Goal: Task Accomplishment & Management: Use online tool/utility

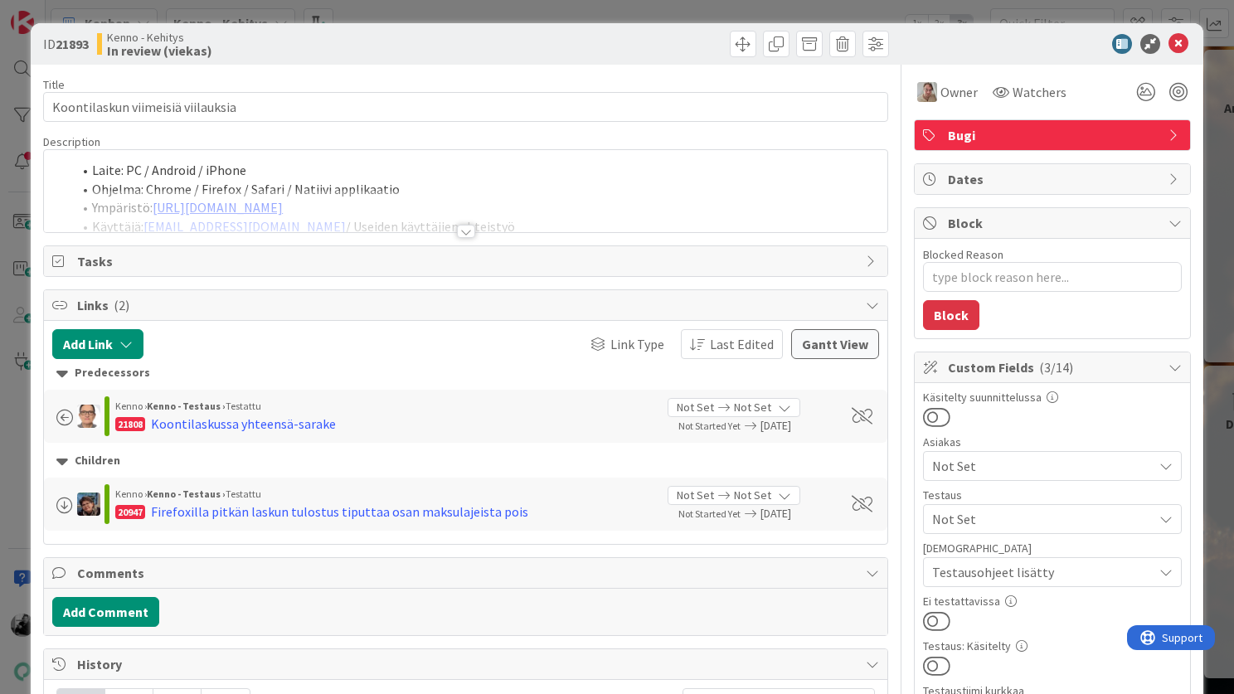
click at [459, 235] on div at bounding box center [466, 231] width 18 height 13
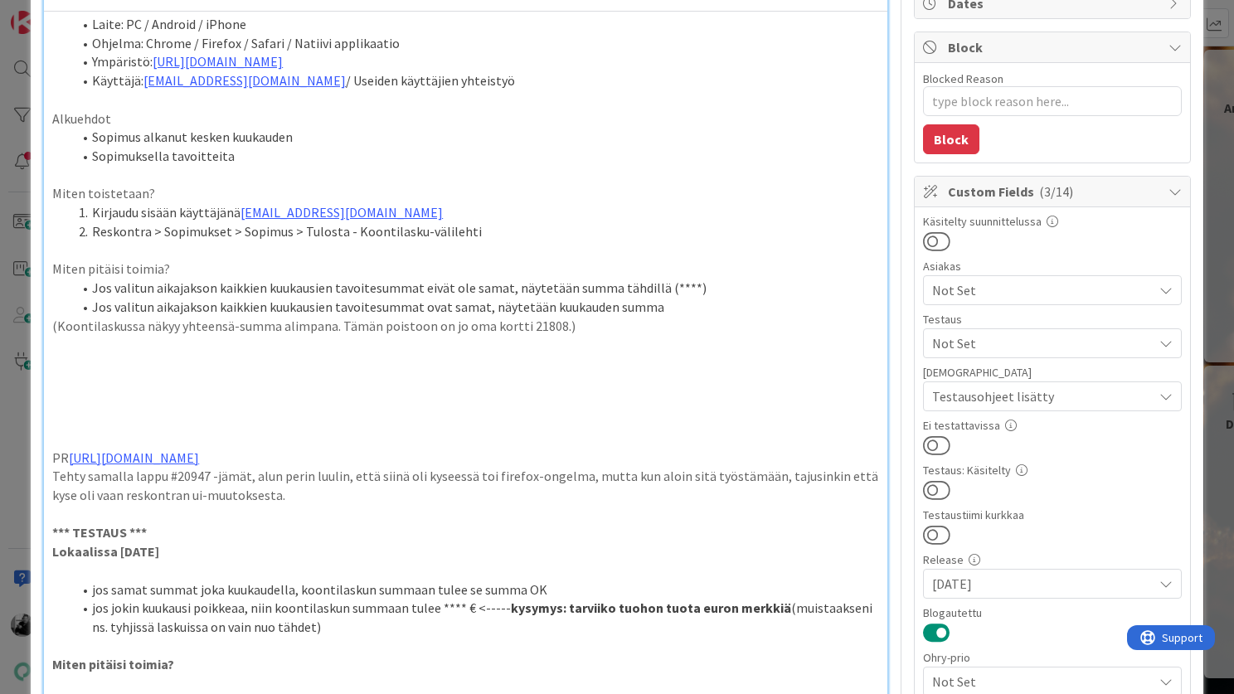
scroll to position [332, 0]
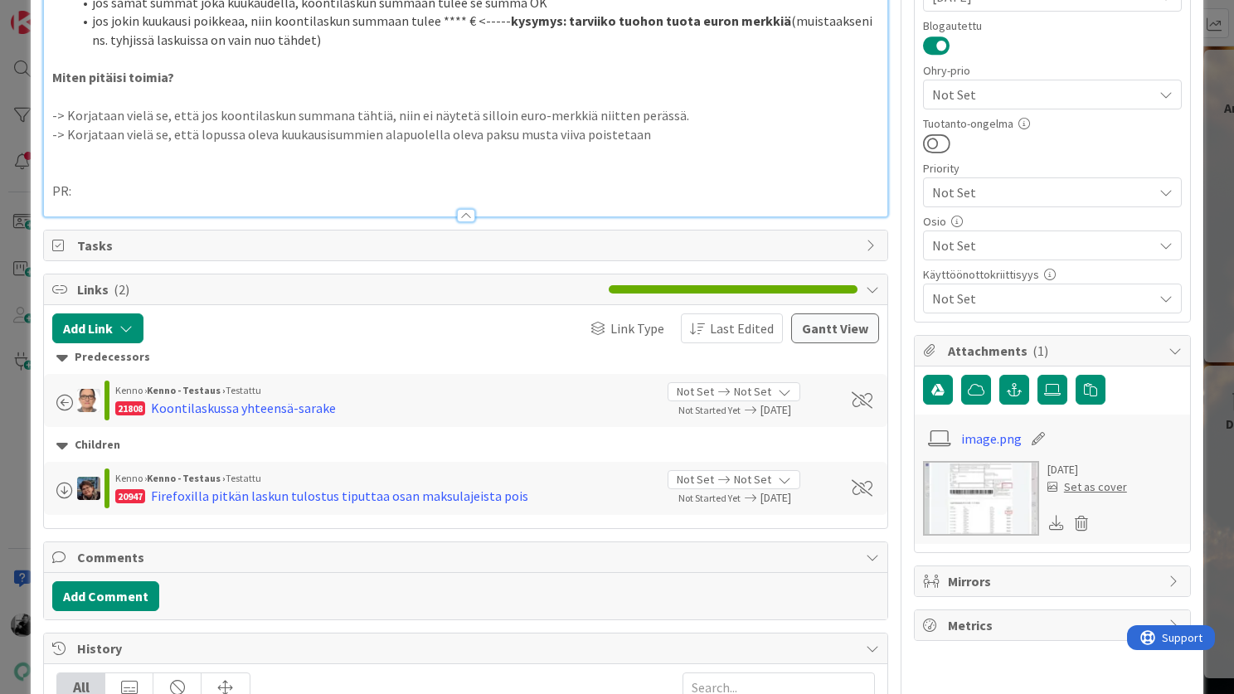
type textarea "x"
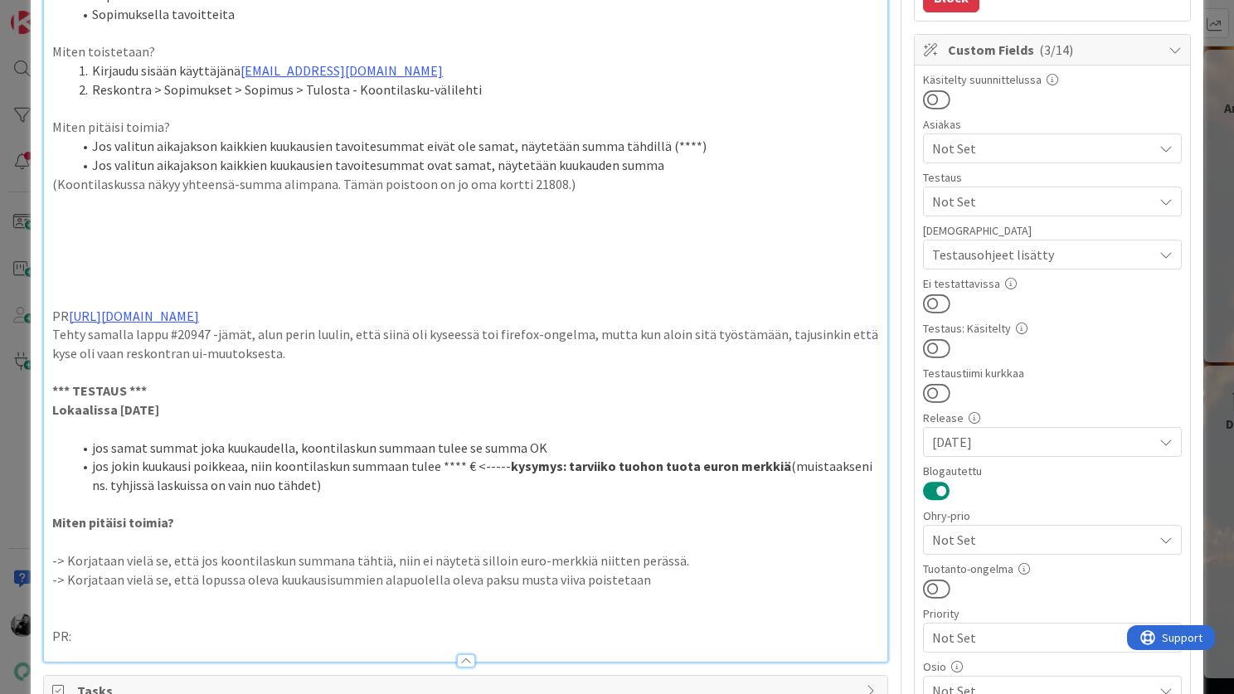
scroll to position [316, 0]
click at [1194, 386] on div "ID 21893 Kenno - Kehitys In review (viekas) Title 33 / 128 Koontilaskun viimeis…" at bounding box center [617, 606] width 1172 height 1798
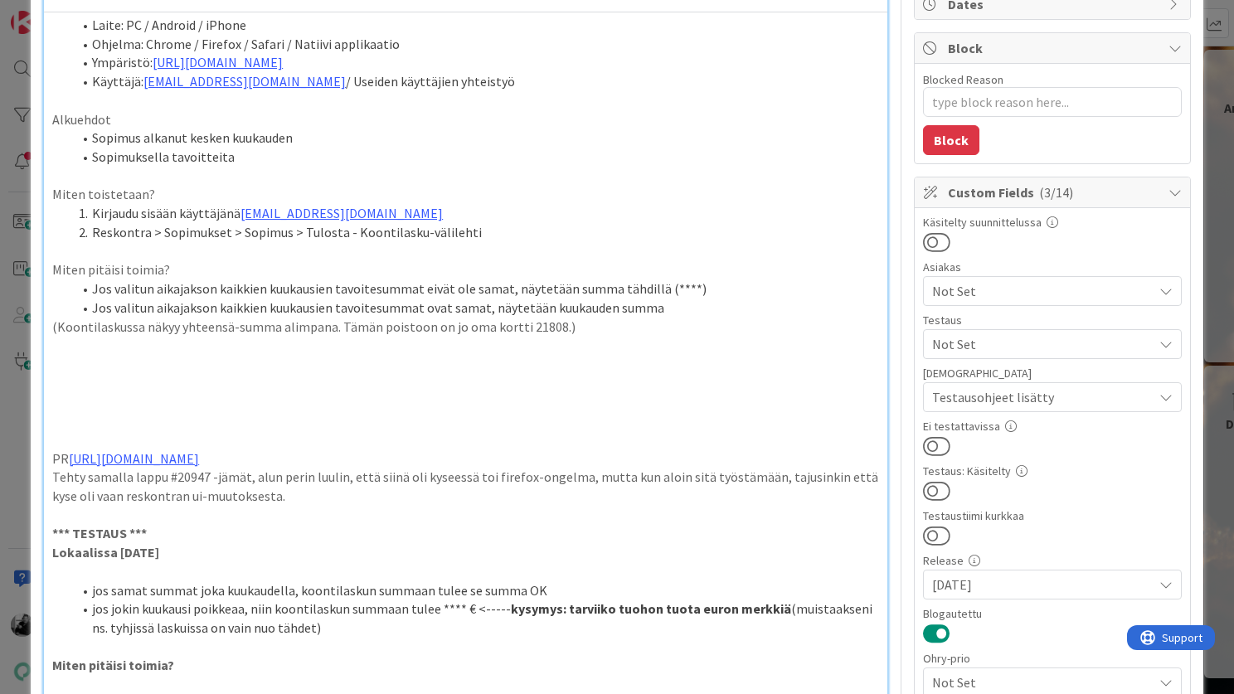
scroll to position [172, 0]
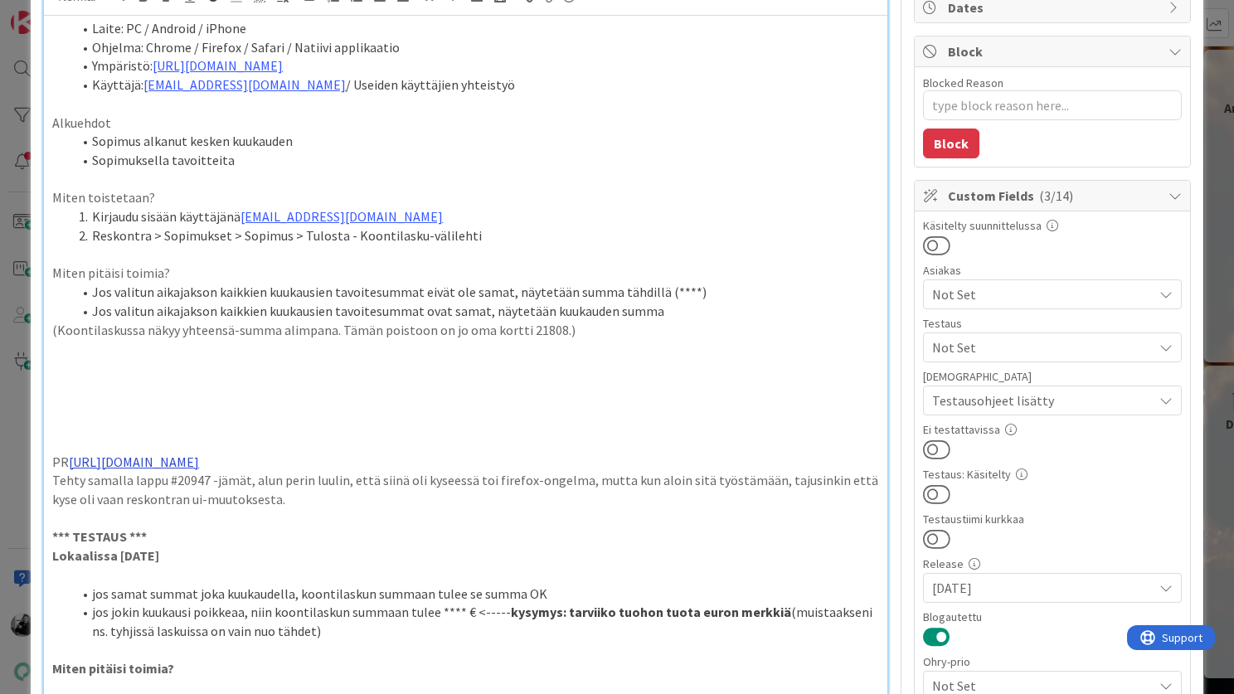
click at [199, 462] on link "[URL][DOMAIN_NAME]" at bounding box center [134, 462] width 130 height 17
click at [211, 494] on link "[URL][DOMAIN_NAME]" at bounding box center [154, 494] width 114 height 22
click at [724, 276] on p "Miten pitäisi toimia?" at bounding box center [465, 273] width 827 height 19
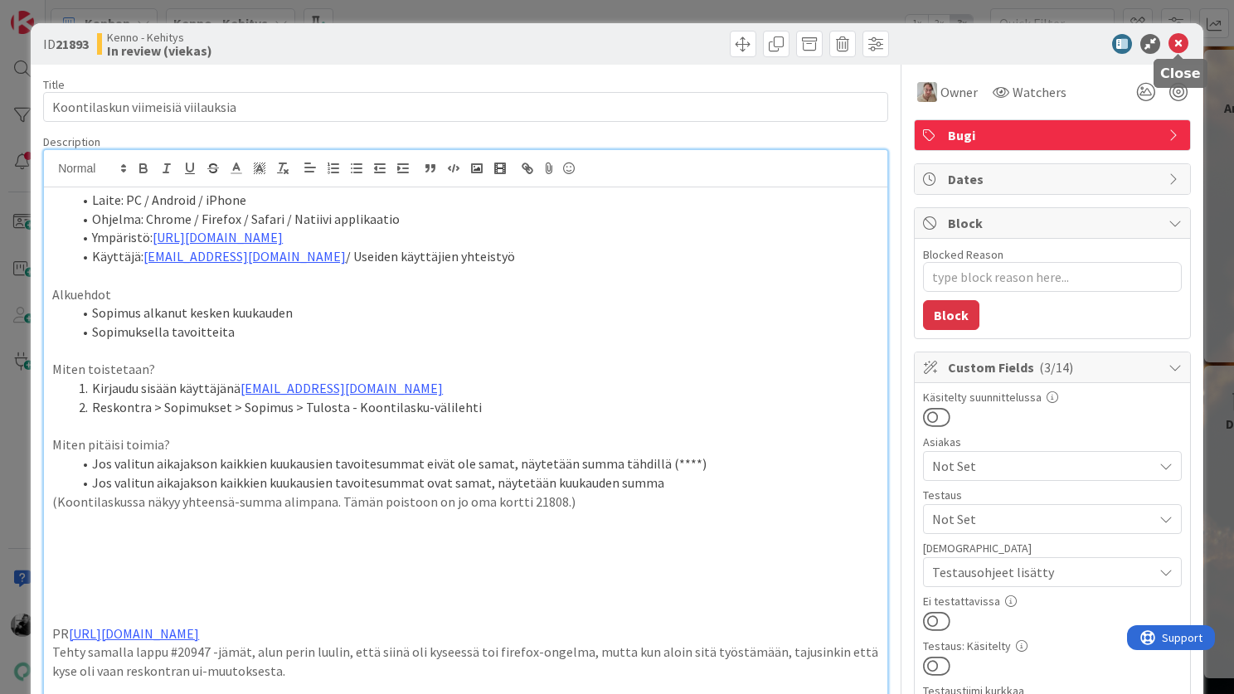
click at [1177, 37] on icon at bounding box center [1178, 44] width 20 height 20
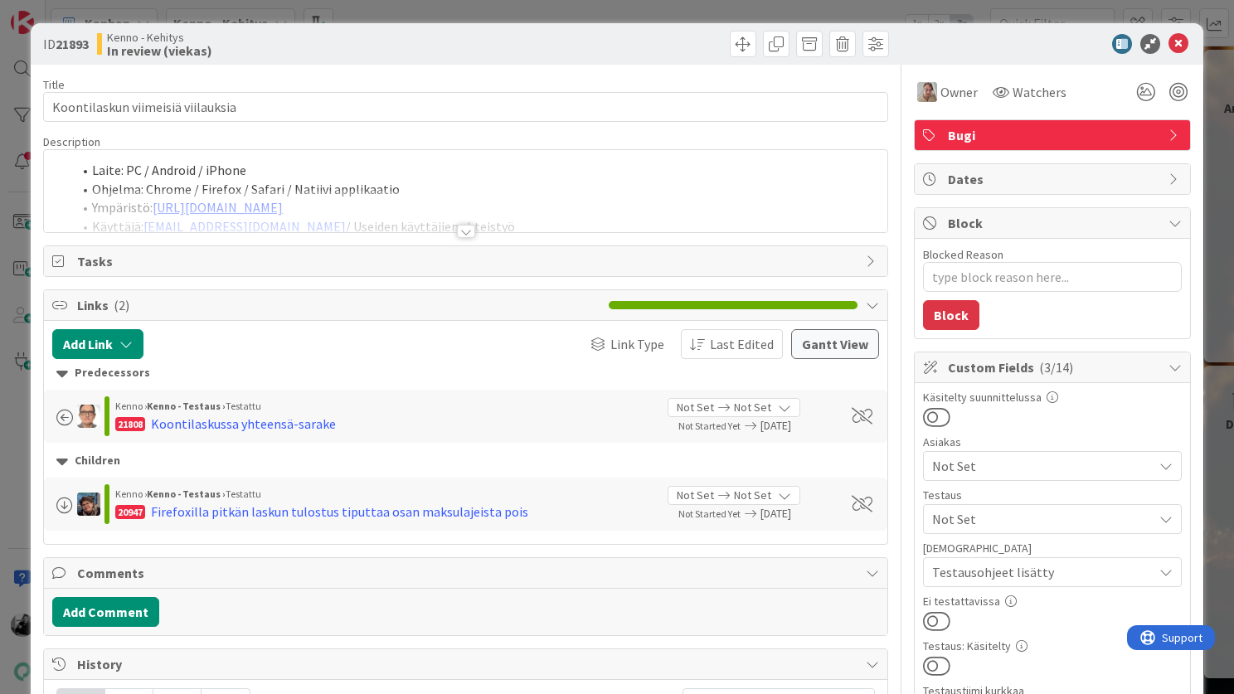
click at [467, 226] on div at bounding box center [466, 231] width 18 height 13
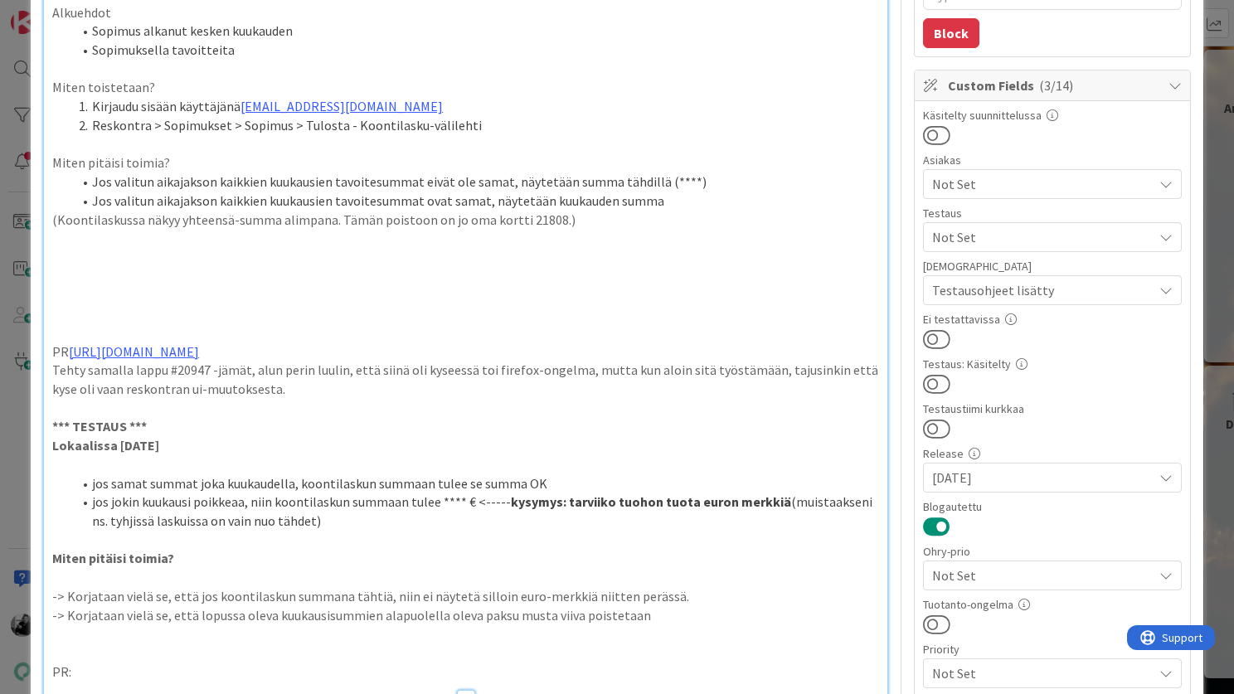
scroll to position [383, 0]
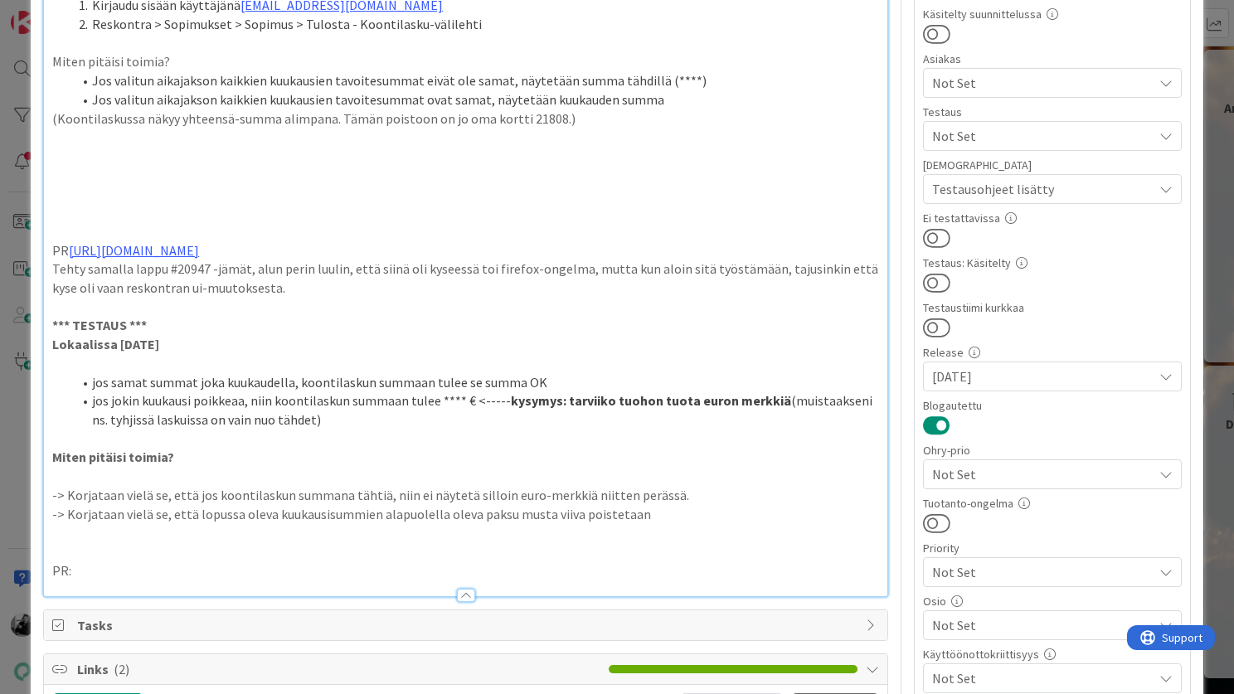
type textarea "x"
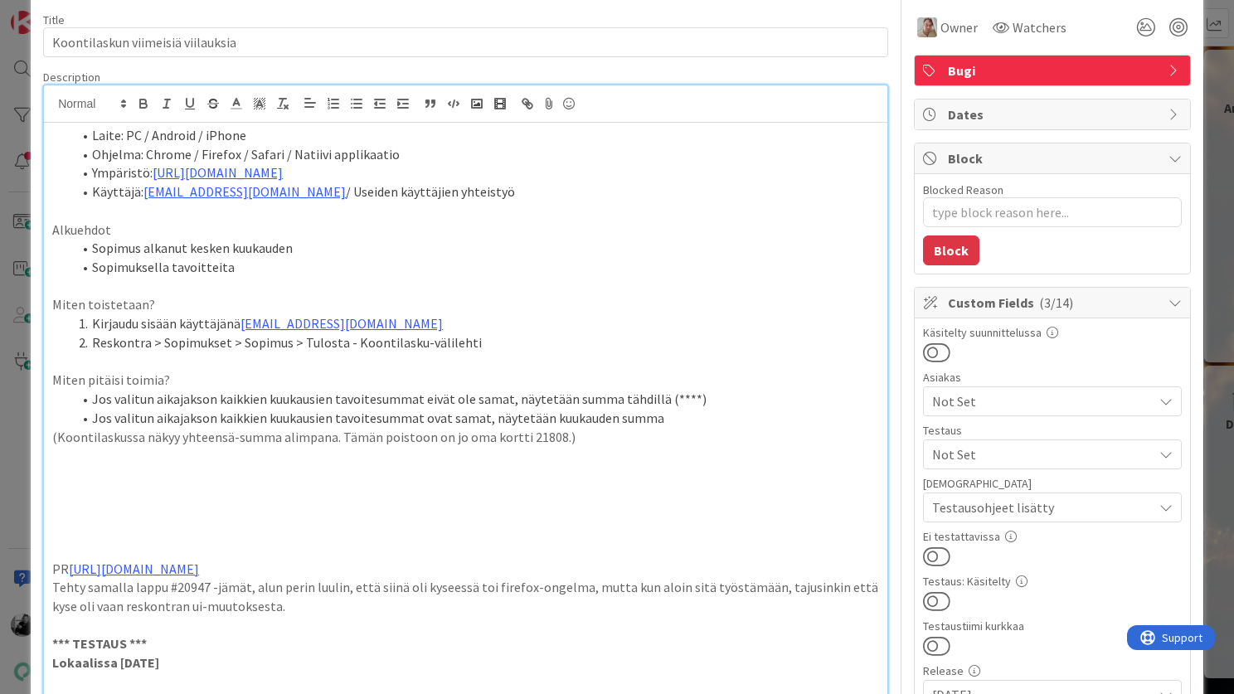
scroll to position [0, 0]
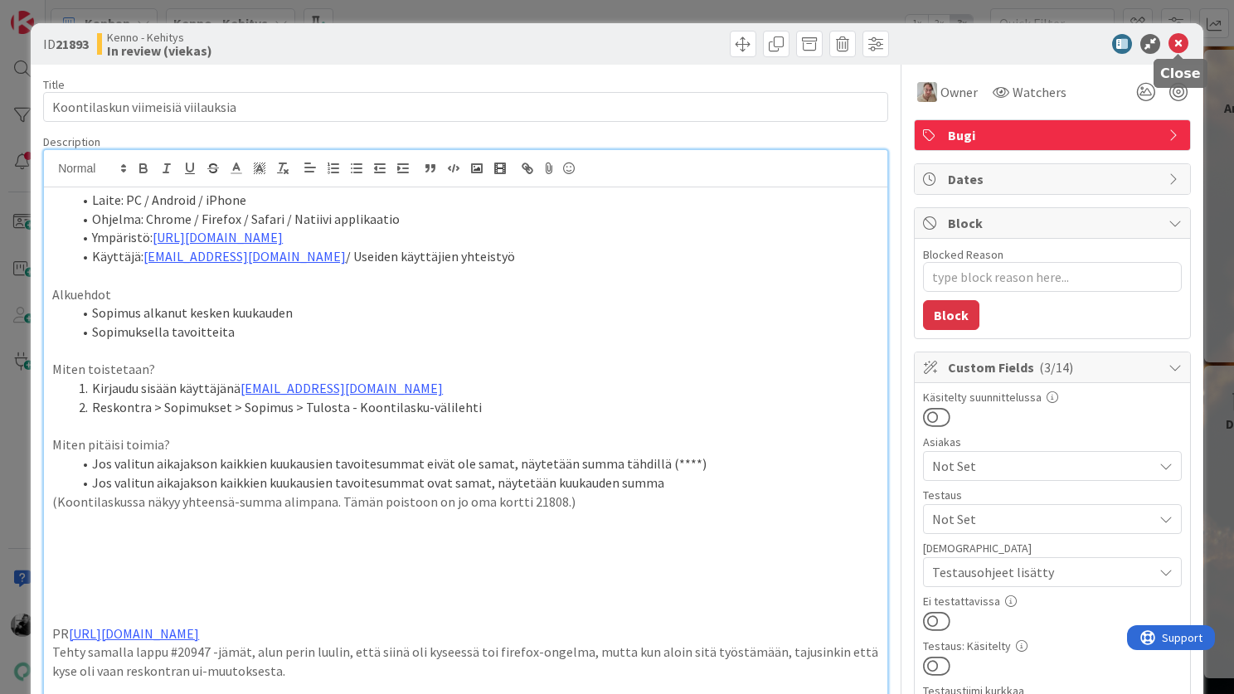
click at [1176, 39] on icon at bounding box center [1178, 44] width 20 height 20
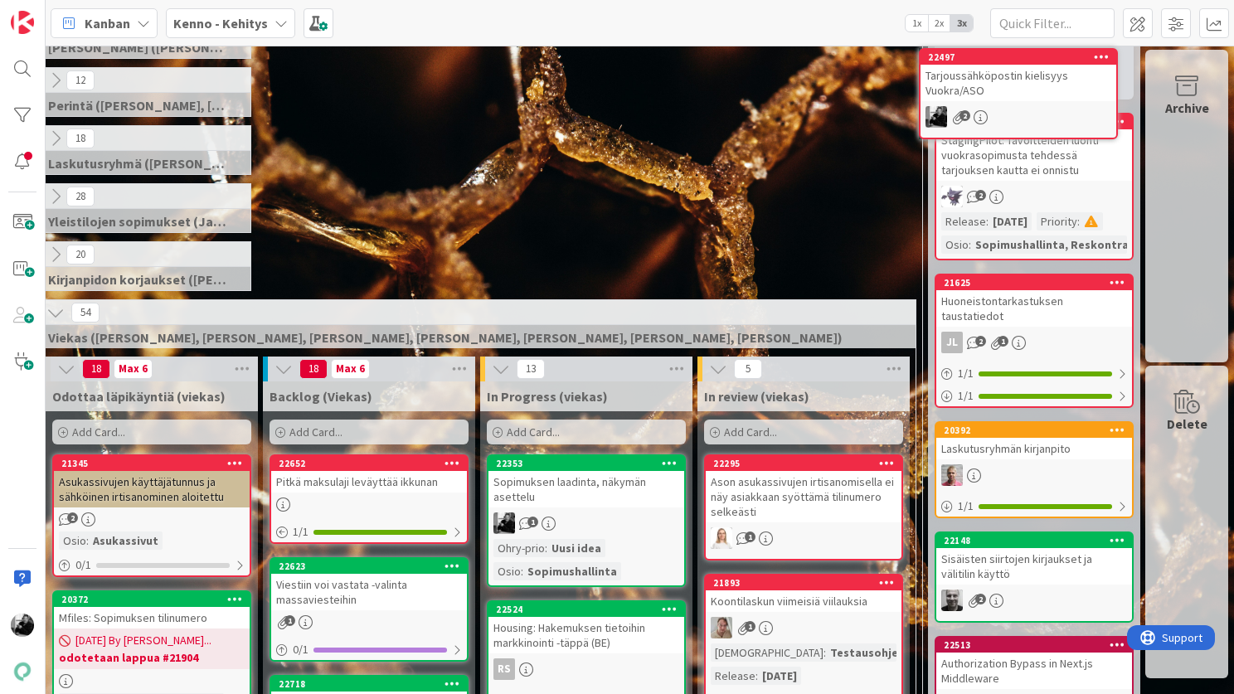
scroll to position [0, 59]
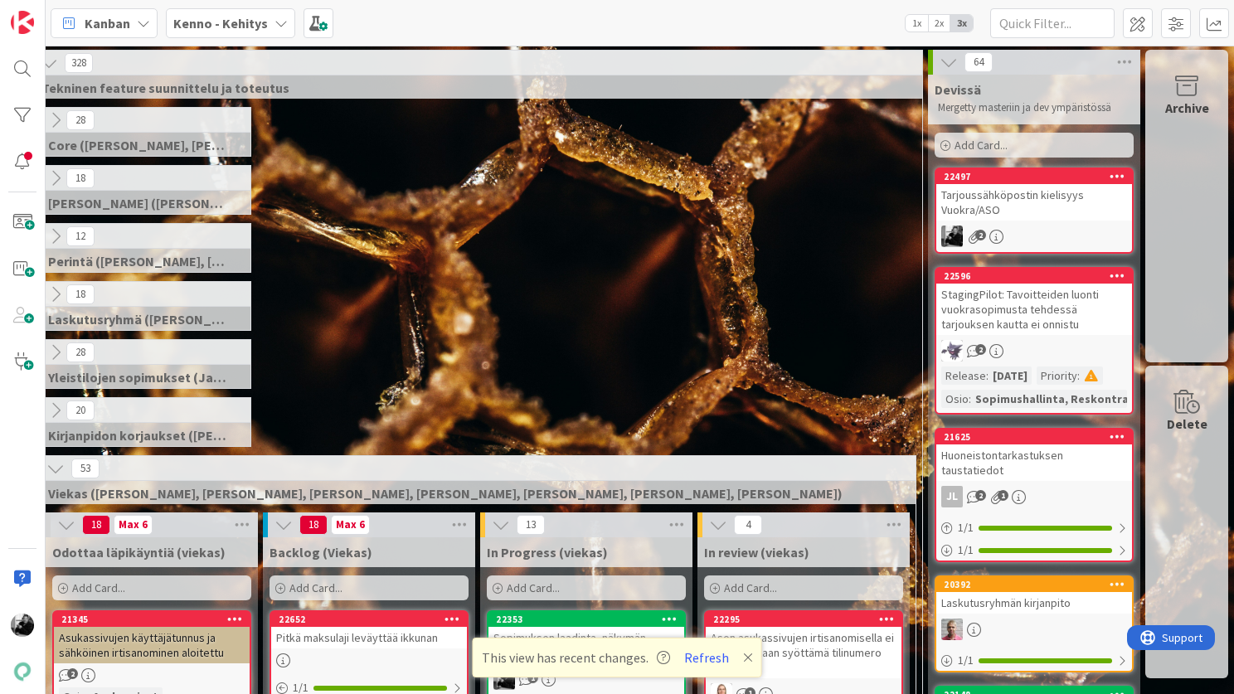
drag, startPoint x: 819, startPoint y: 357, endPoint x: 837, endPoint y: 27, distance: 331.3
